Goal: Navigation & Orientation: Find specific page/section

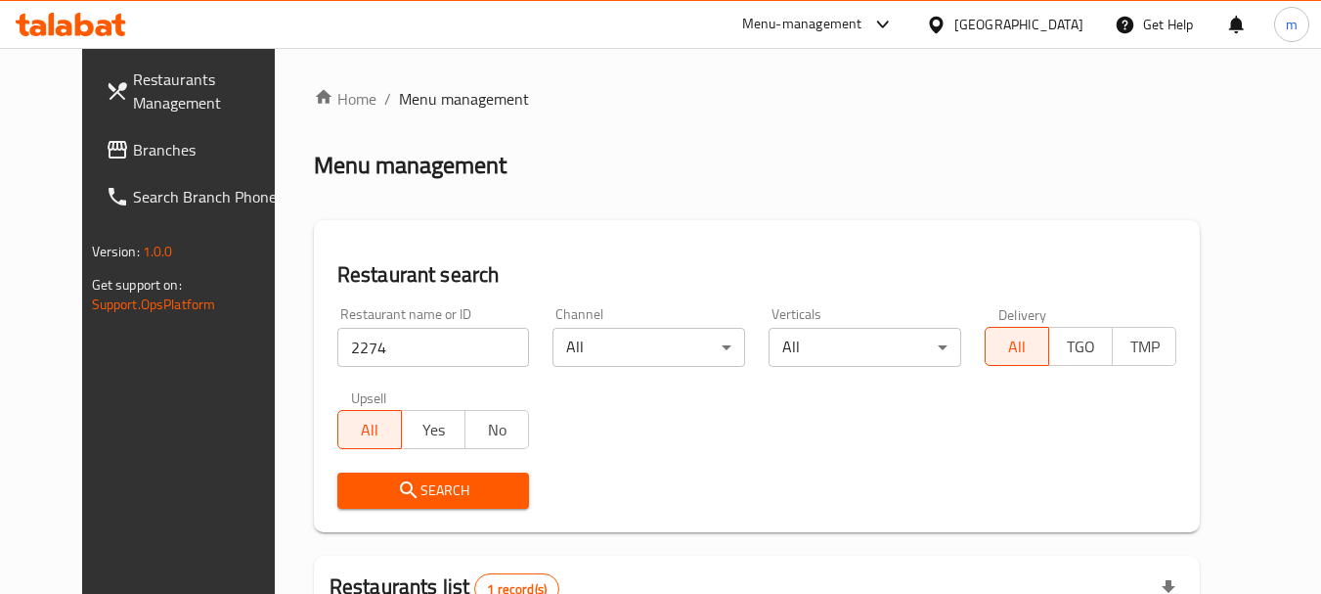
scroll to position [262, 0]
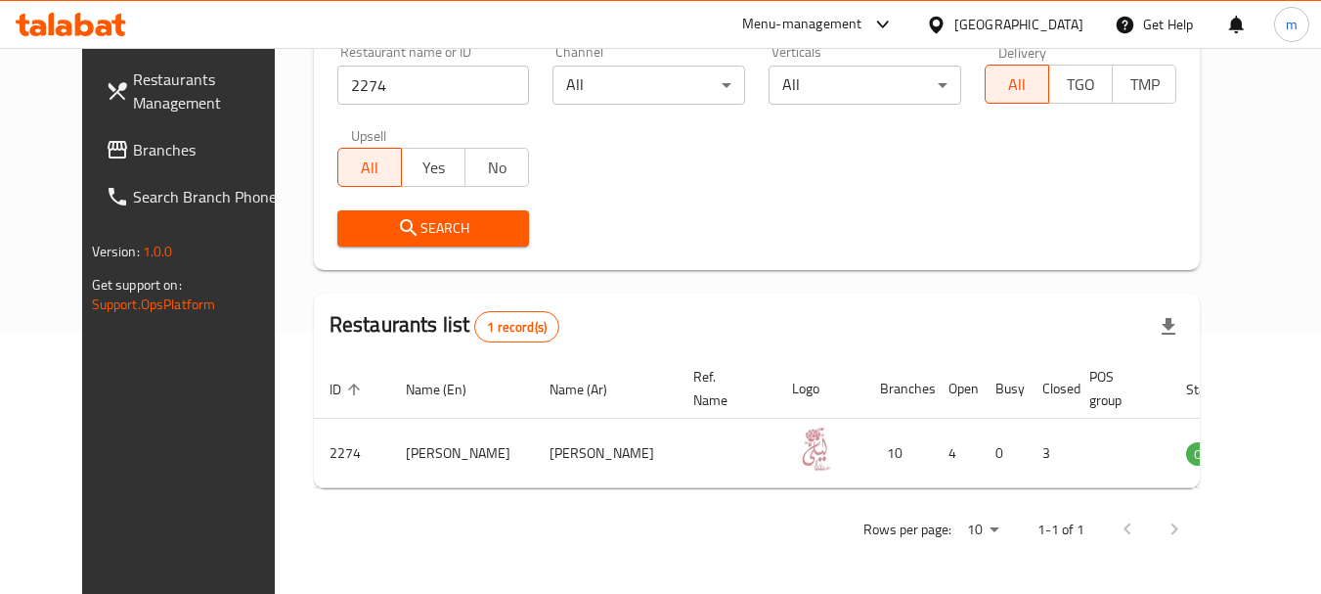
click at [133, 148] on span "Branches" at bounding box center [210, 149] width 155 height 23
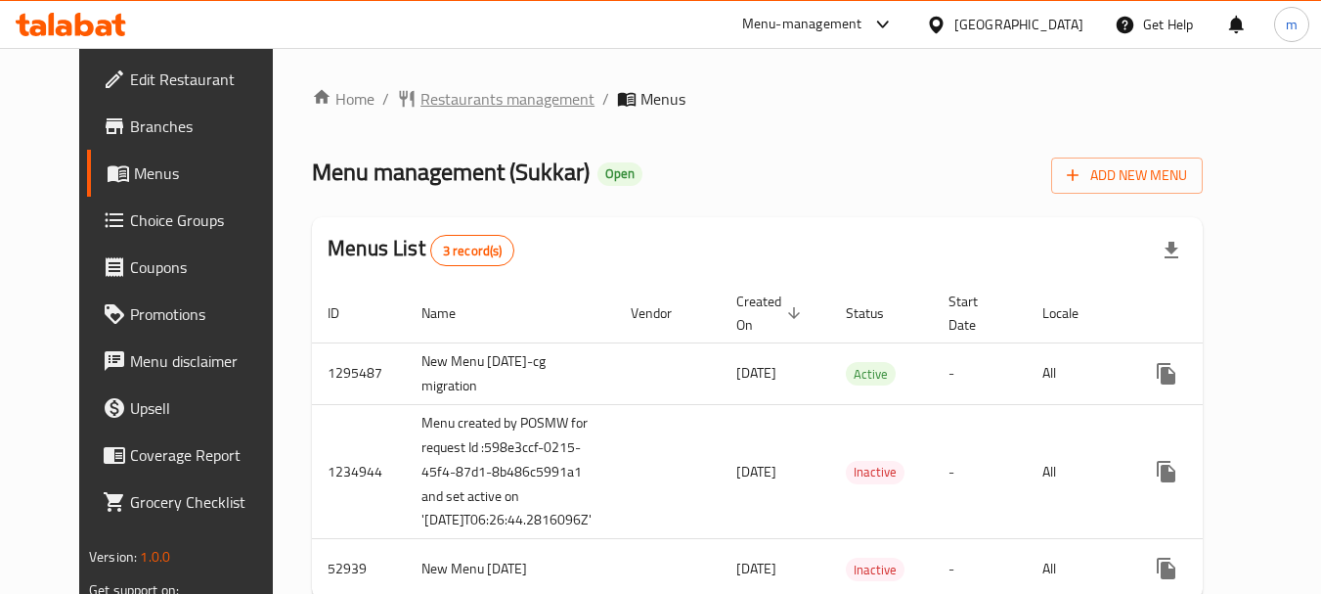
click at [434, 102] on span "Restaurants management" at bounding box center [508, 98] width 174 height 23
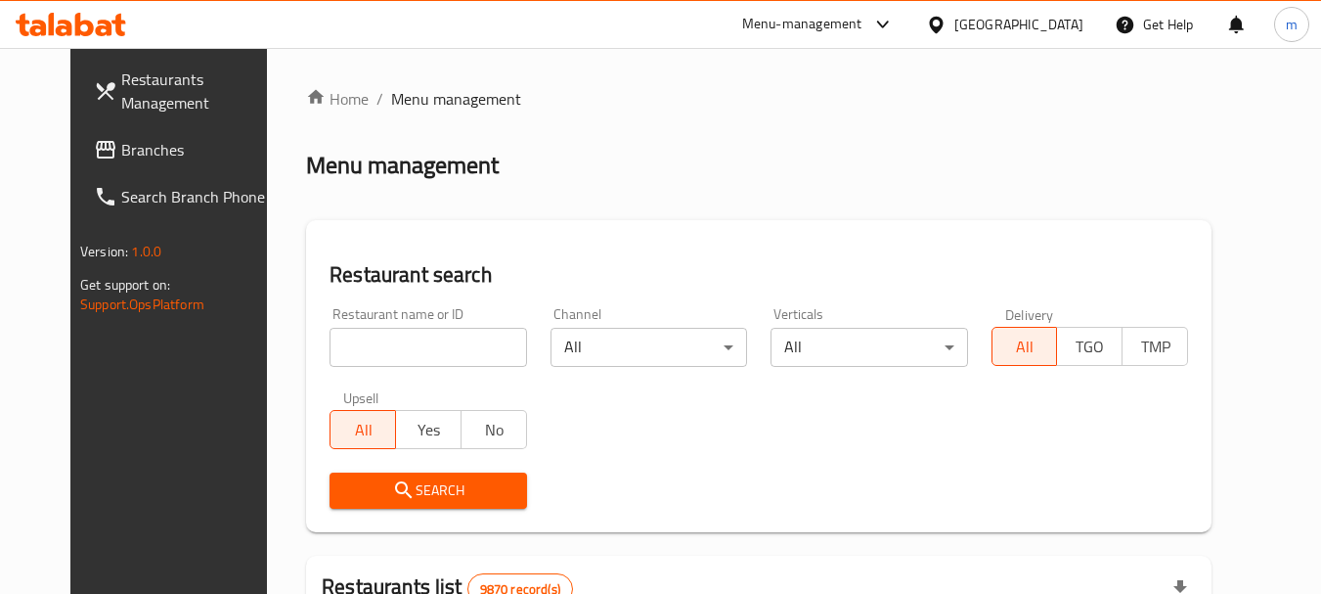
click at [339, 349] on input "search" at bounding box center [428, 347] width 197 height 39
paste input "3920"
type input "3920"
click at [392, 496] on icon "submit" at bounding box center [403, 489] width 23 height 23
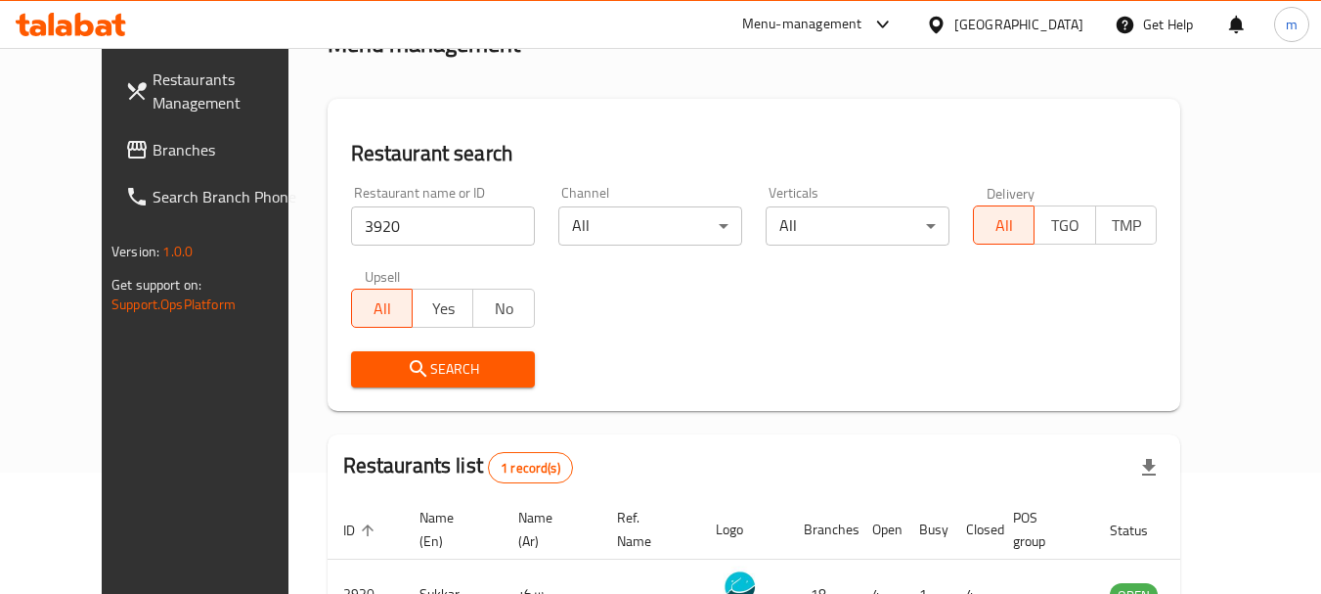
scroll to position [262, 0]
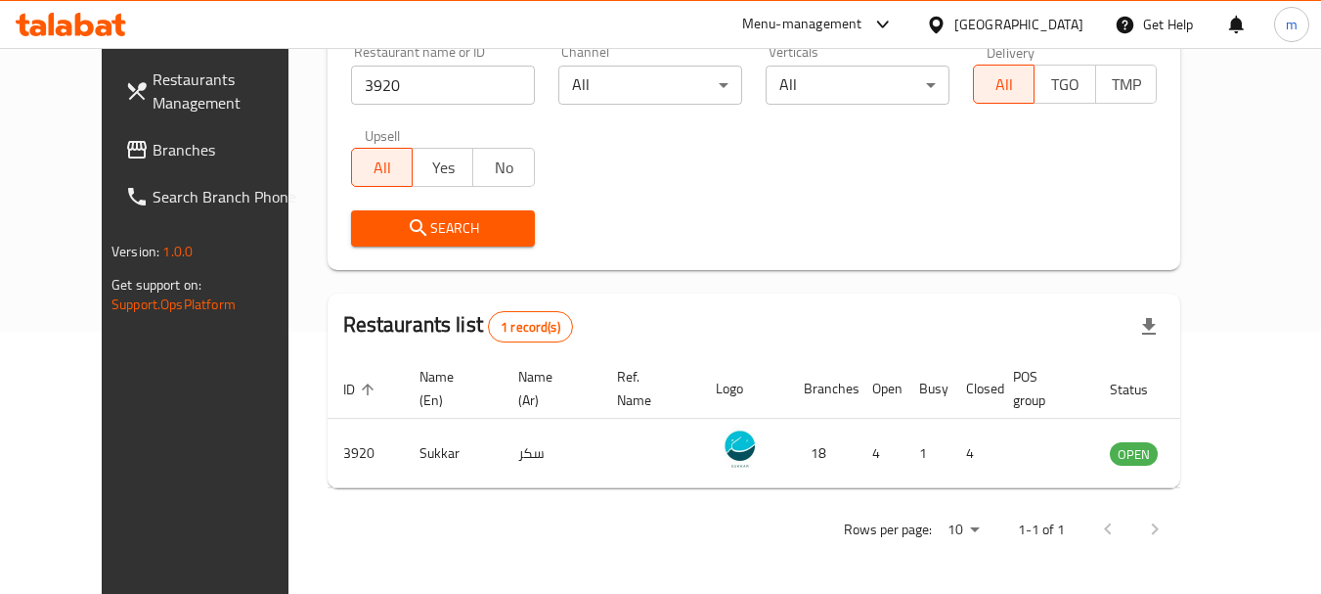
click at [1056, 22] on div "Kuwait" at bounding box center [1019, 25] width 129 height 22
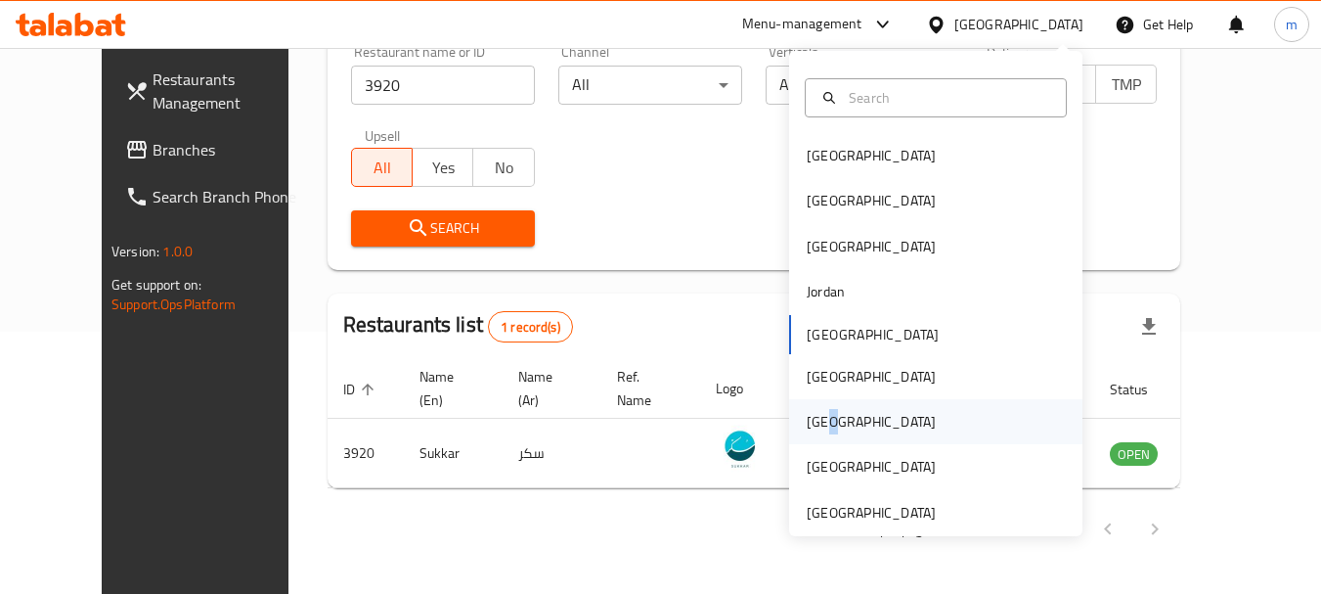
click at [815, 417] on div "Qatar" at bounding box center [871, 422] width 129 height 22
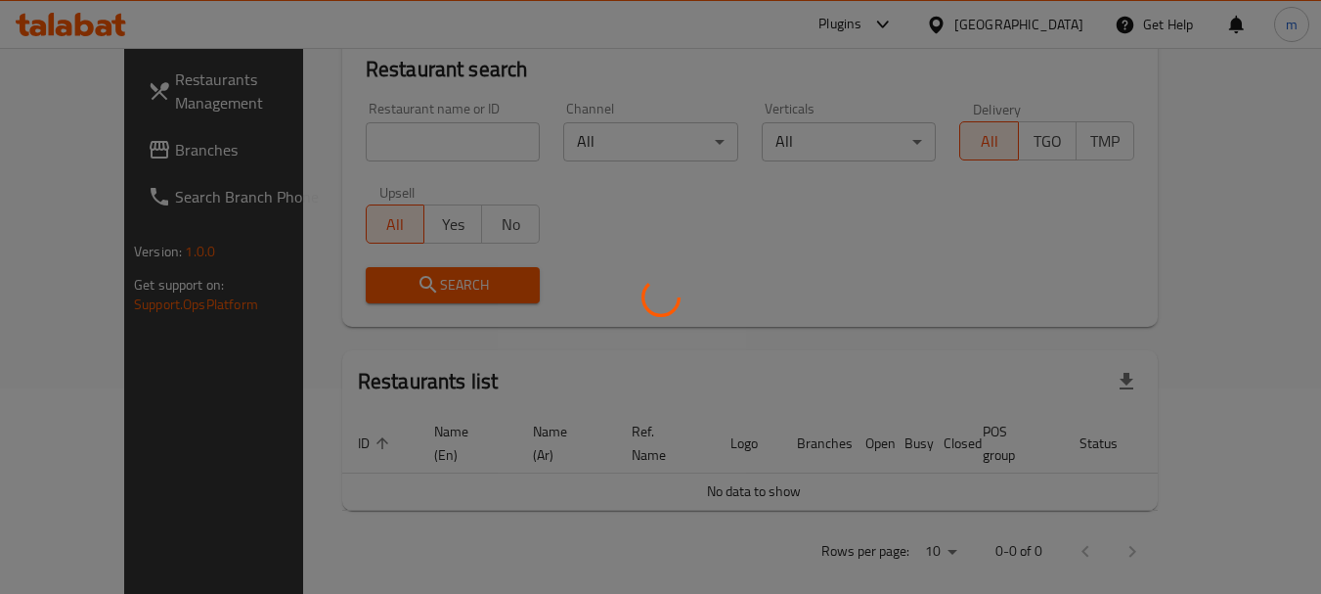
scroll to position [262, 0]
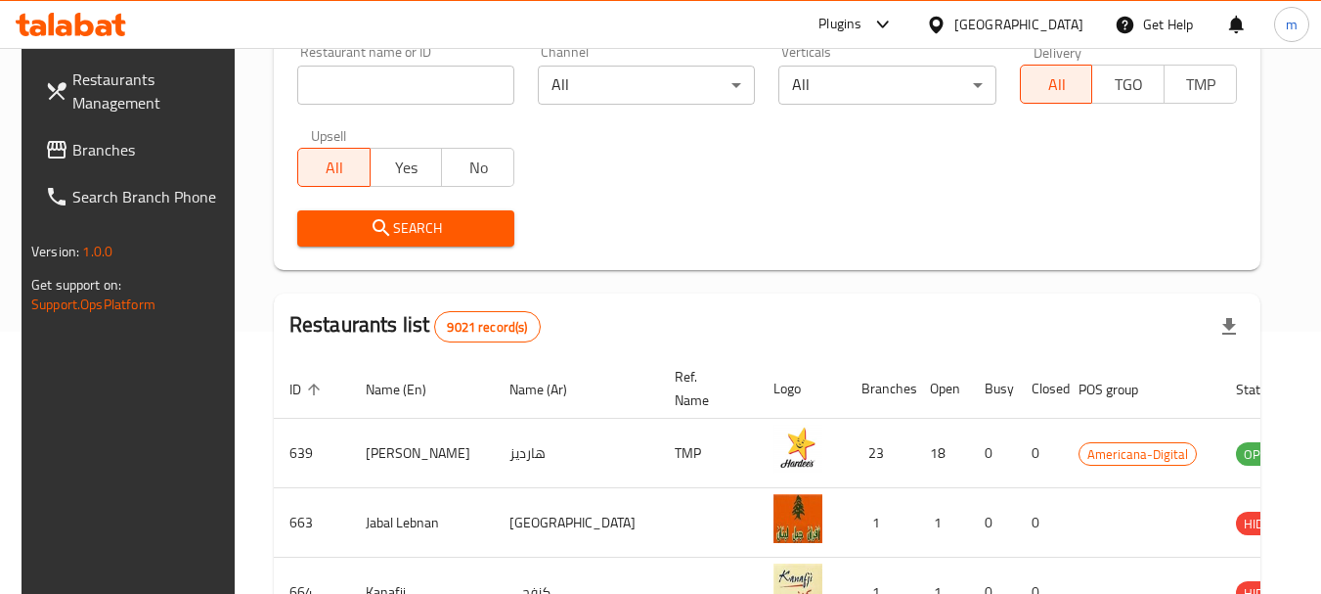
click at [89, 150] on span "Branches" at bounding box center [149, 149] width 155 height 23
